Goal: Communication & Community: Share content

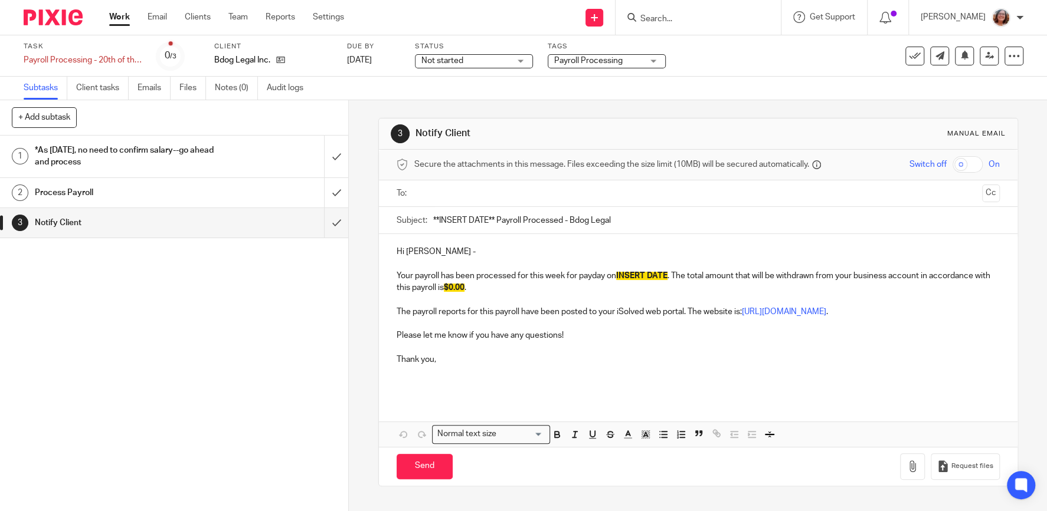
drag, startPoint x: 494, startPoint y: 218, endPoint x: 403, endPoint y: 219, distance: 90.3
click at [433, 219] on input "**INSERT DATE** Payroll Processed - Bdog Legal" at bounding box center [716, 220] width 566 height 27
type input "[DATE] Payroll Processed - Bdog Legal"
drag, startPoint x: 670, startPoint y: 273, endPoint x: 619, endPoint y: 275, distance: 50.2
click at [619, 275] on p "Your payroll has been processed for this week for payday on INSERT DATE . The t…" at bounding box center [697, 282] width 603 height 24
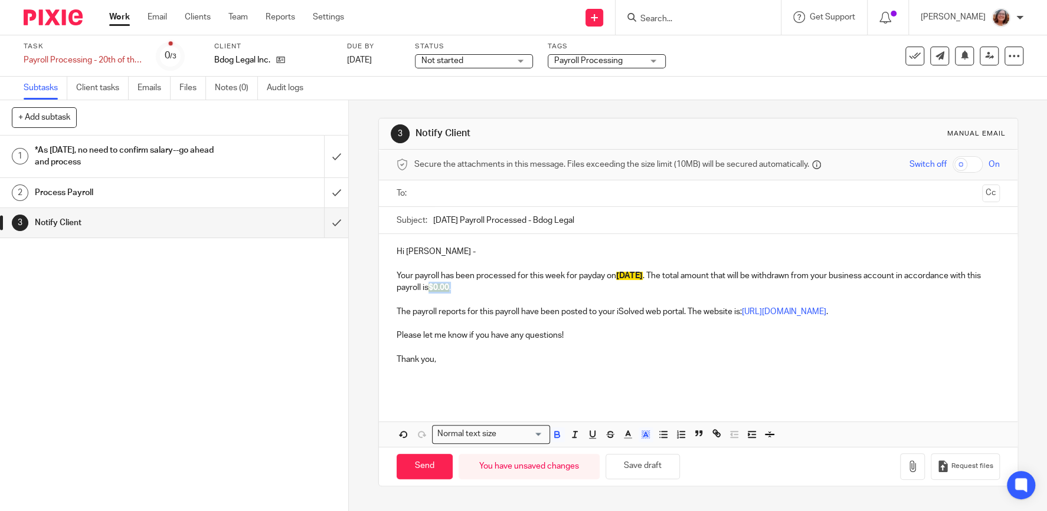
drag, startPoint x: 457, startPoint y: 286, endPoint x: 432, endPoint y: 287, distance: 25.4
click at [432, 287] on p "Your payroll has been processed for this week for payday on 8/20/25 . The total…" at bounding box center [697, 282] width 603 height 24
click at [476, 194] on input "text" at bounding box center [697, 194] width 559 height 14
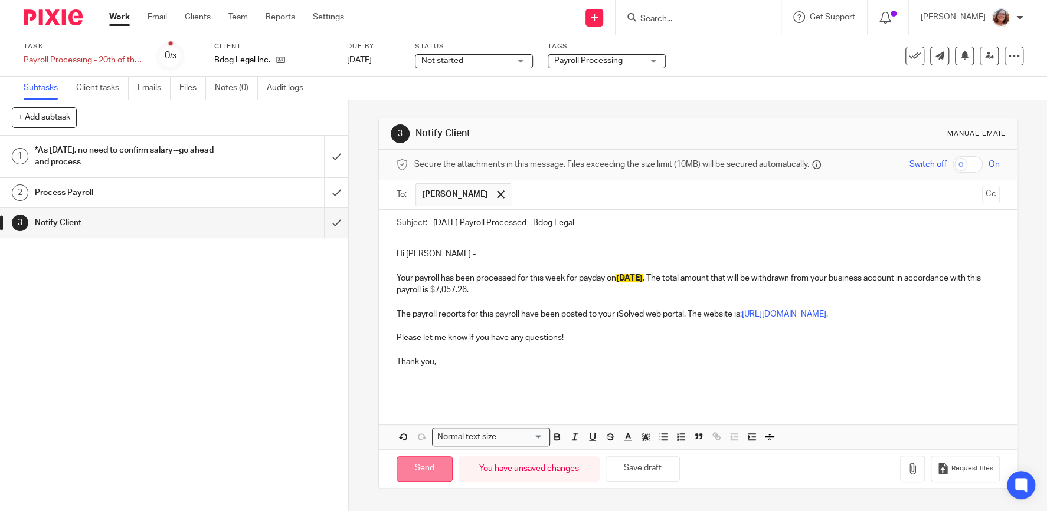
click at [434, 470] on input "Send" at bounding box center [424, 469] width 56 height 25
type input "Sent"
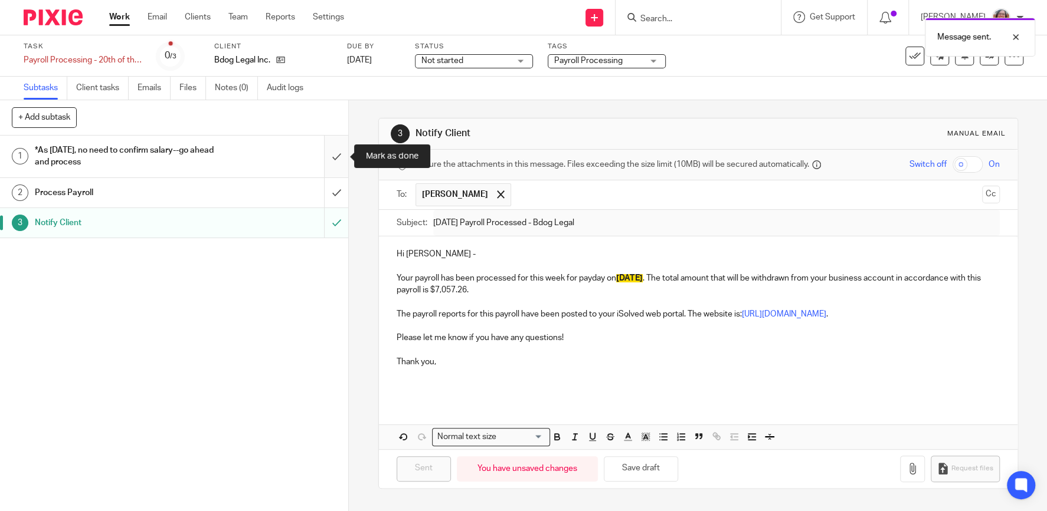
click at [340, 152] on input "submit" at bounding box center [174, 157] width 348 height 42
click at [335, 191] on input "submit" at bounding box center [174, 192] width 348 height 29
